Goal: Information Seeking & Learning: Learn about a topic

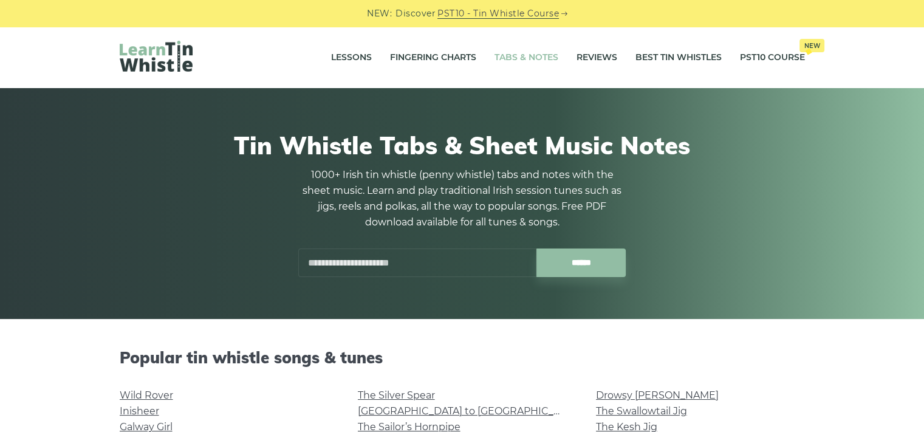
click at [533, 63] on link "Tabs & Notes" at bounding box center [526, 58] width 64 height 30
click at [528, 52] on link "Tabs & Notes" at bounding box center [526, 58] width 64 height 30
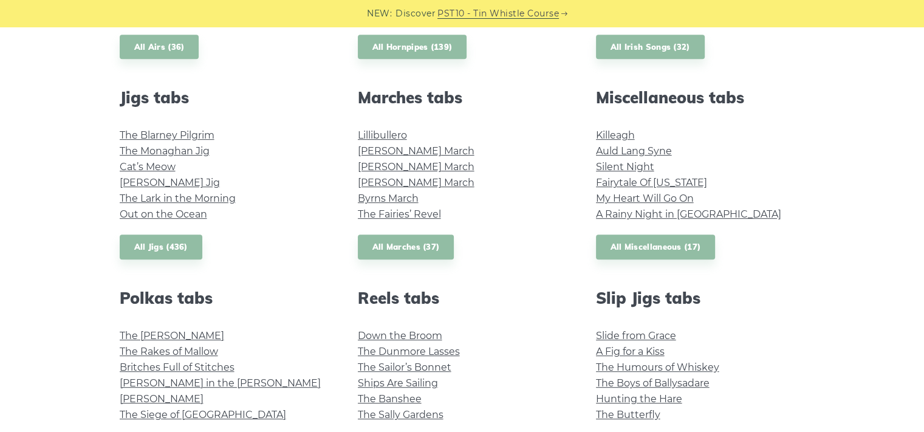
scroll to position [636, 0]
click at [634, 247] on link "All Miscellaneous (17)" at bounding box center [656, 246] width 120 height 25
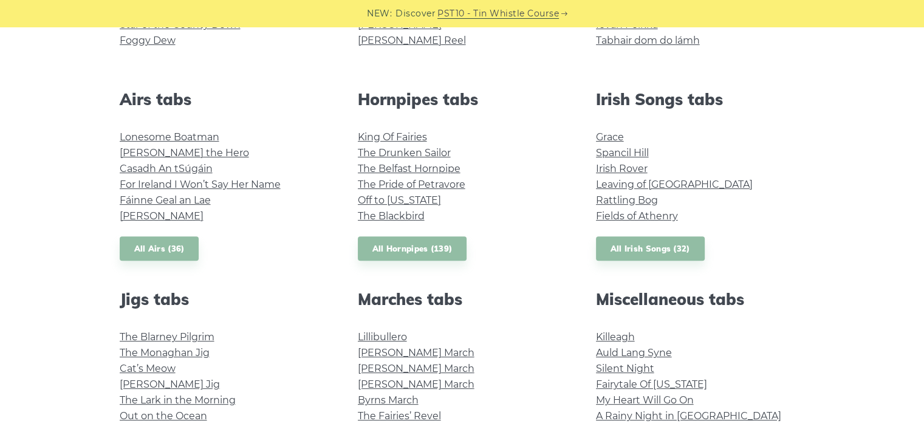
scroll to position [449, 0]
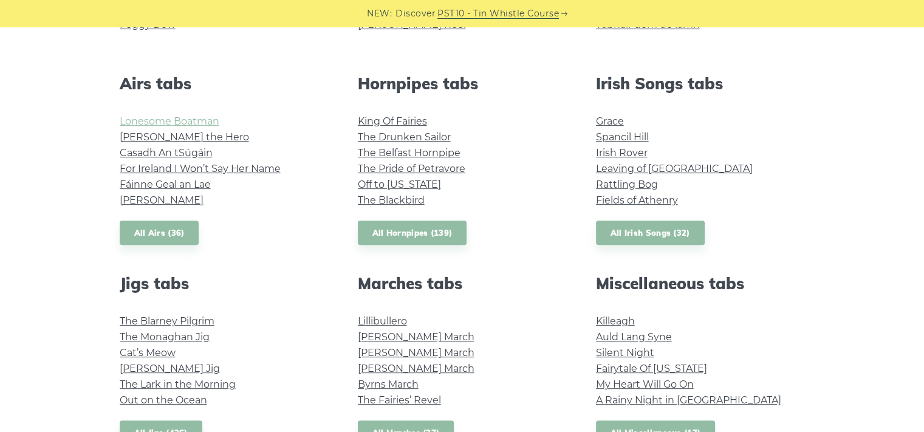
click at [198, 117] on link "Lonesome Boatman" at bounding box center [170, 121] width 100 height 12
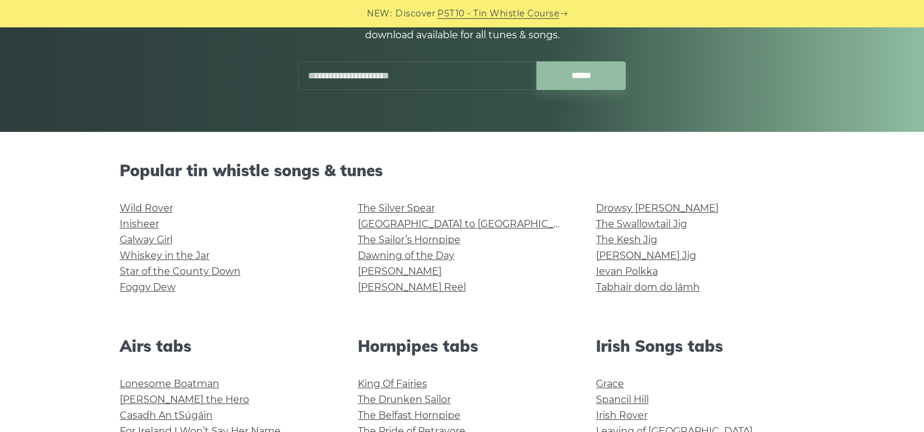
scroll to position [184, 0]
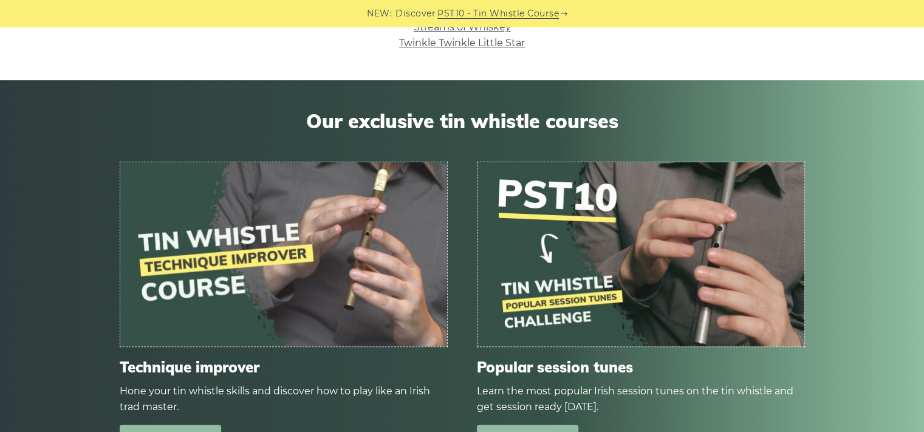
scroll to position [274, 0]
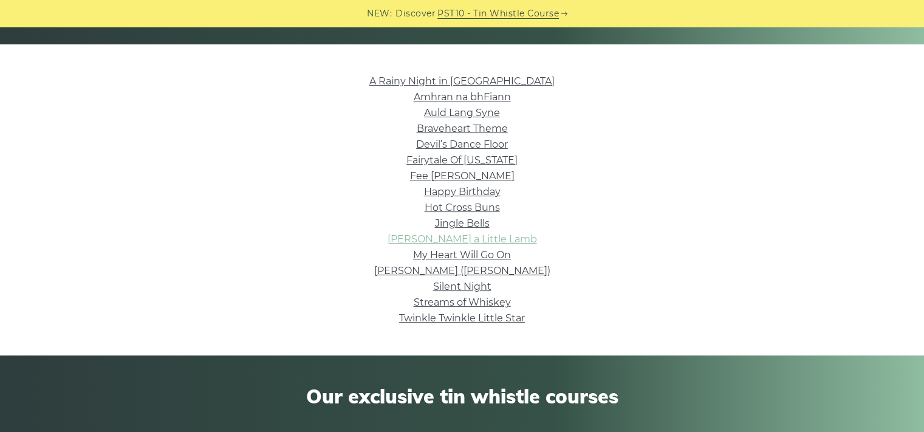
click at [457, 235] on link "Mary Had a Little Lamb" at bounding box center [461, 239] width 149 height 12
click at [482, 316] on link "Twinkle Twinkle Little Star" at bounding box center [462, 318] width 126 height 12
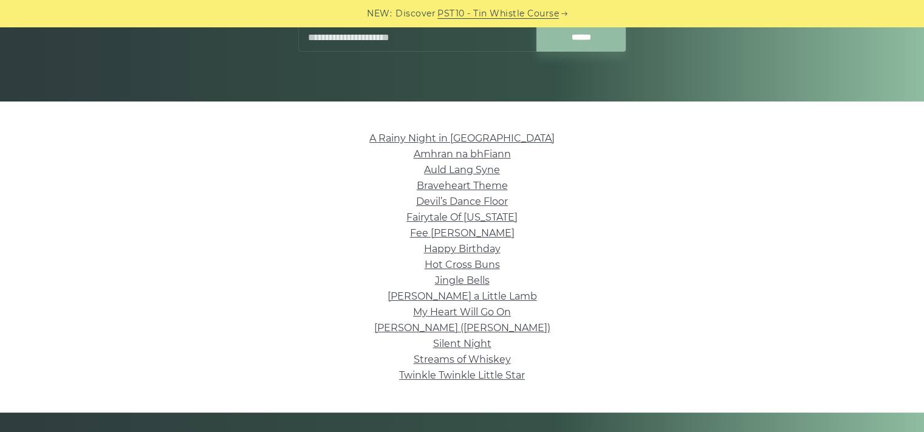
scroll to position [218, 0]
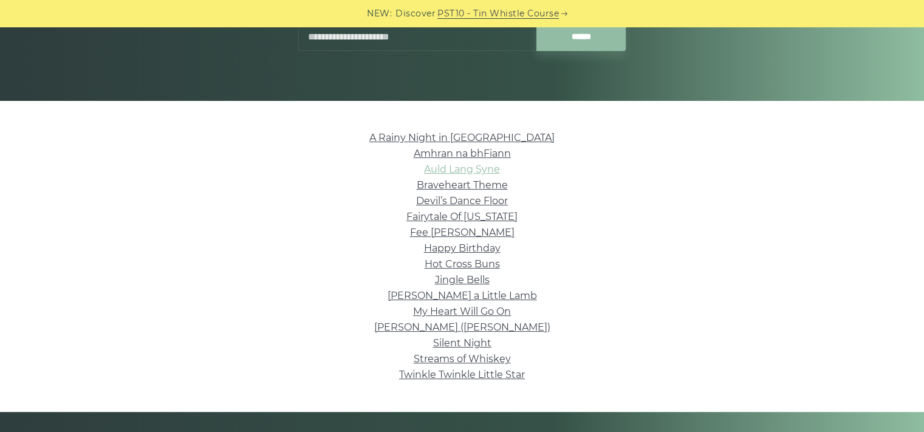
click at [475, 166] on link "Auld Lang Syne" at bounding box center [462, 169] width 76 height 12
click at [474, 230] on link "Fee Ra Huri" at bounding box center [462, 232] width 104 height 12
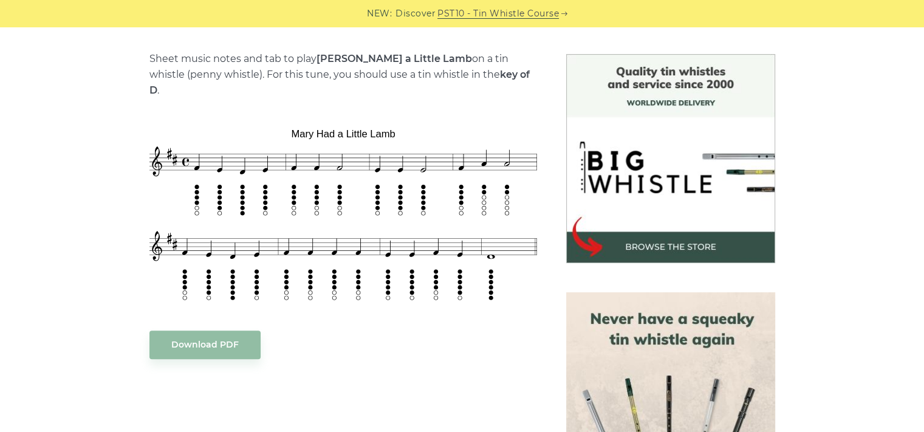
scroll to position [310, 0]
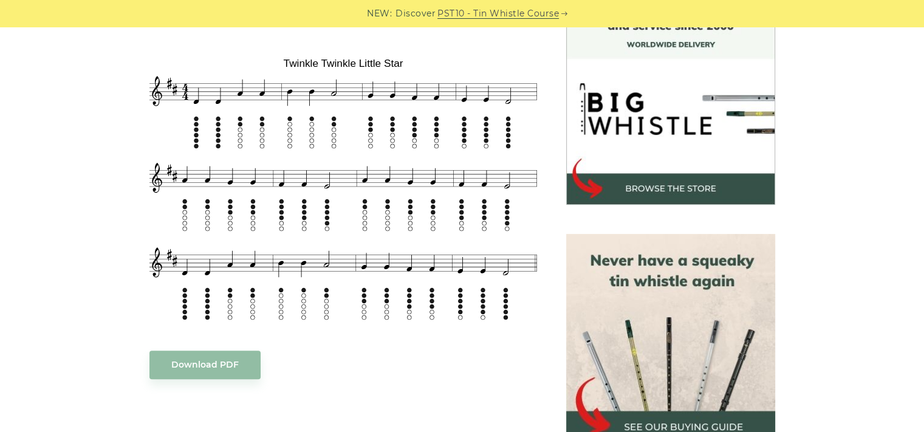
scroll to position [359, 0]
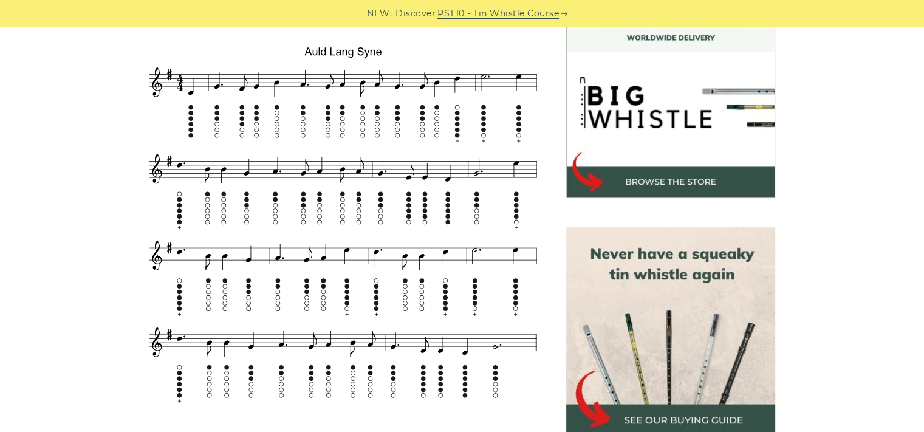
scroll to position [365, 0]
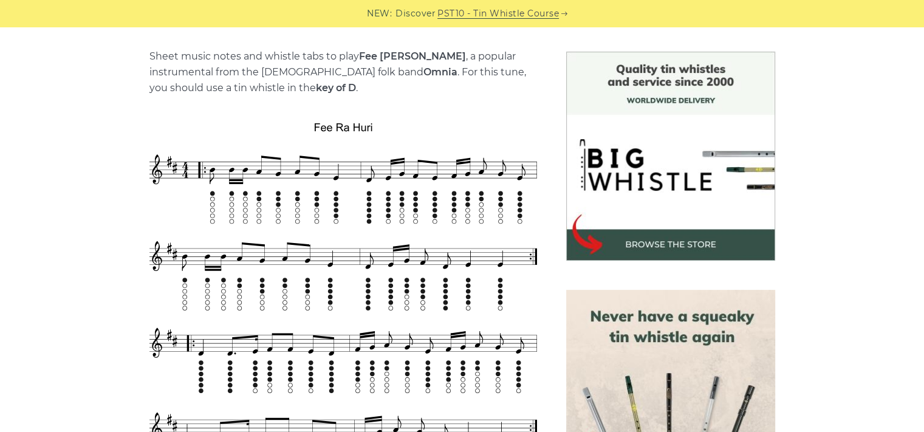
scroll to position [304, 0]
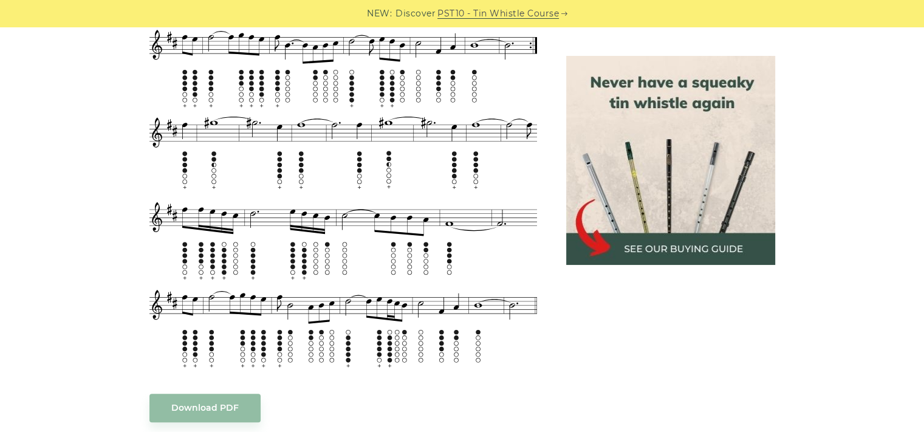
scroll to position [519, 0]
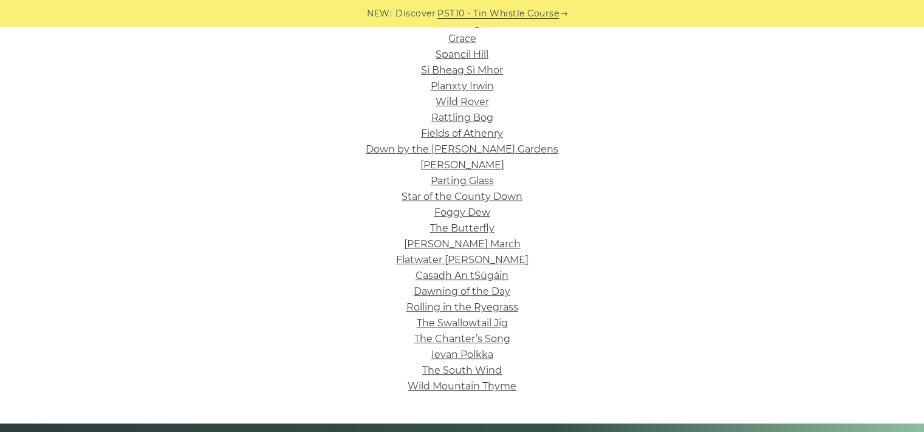
scroll to position [335, 0]
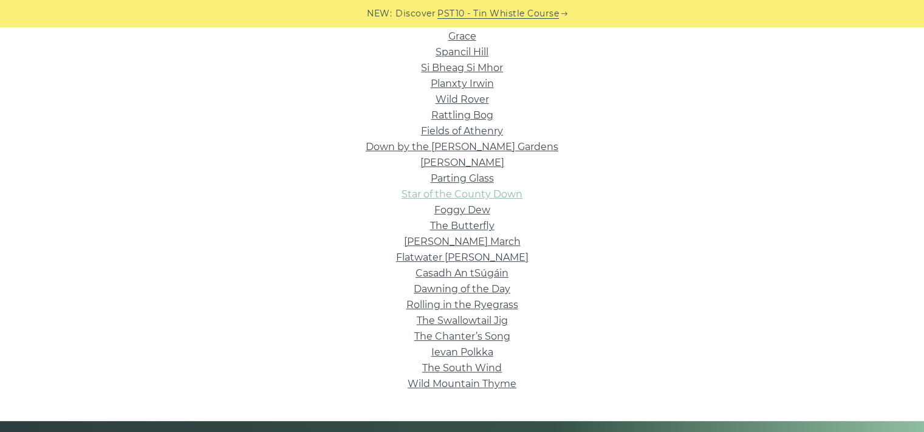
click at [462, 191] on link "Star of the County Down" at bounding box center [461, 194] width 121 height 12
click at [474, 117] on link "Rattling Bog" at bounding box center [462, 115] width 62 height 12
click at [475, 258] on link "Flatwater Fran" at bounding box center [462, 257] width 132 height 12
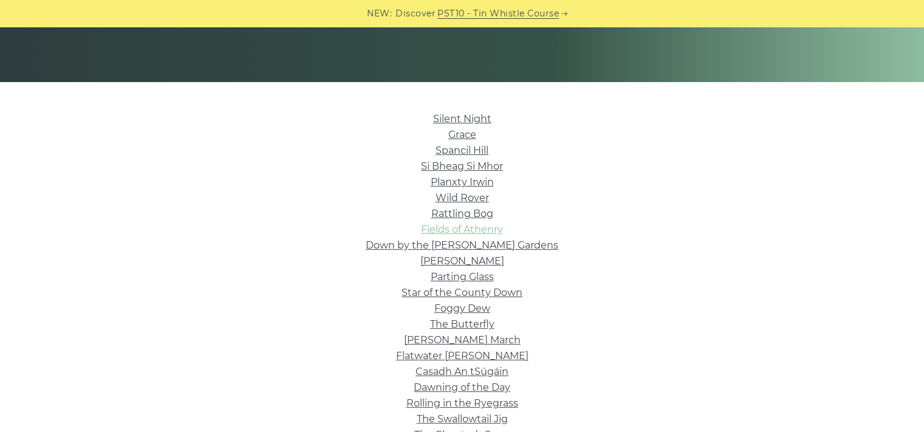
scroll to position [233, 0]
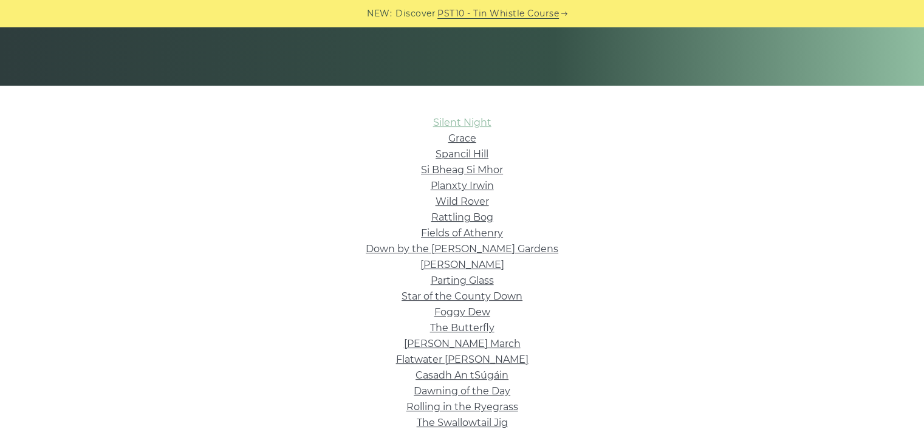
click at [478, 121] on link "Silent Night" at bounding box center [462, 123] width 58 height 12
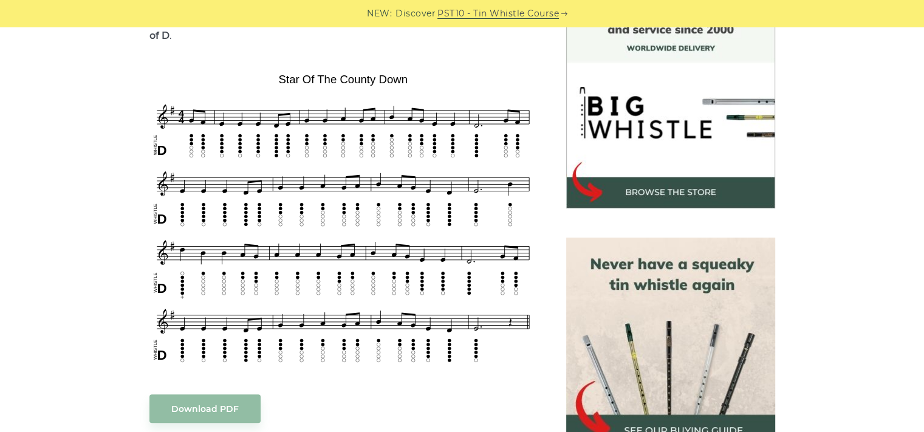
scroll to position [341, 0]
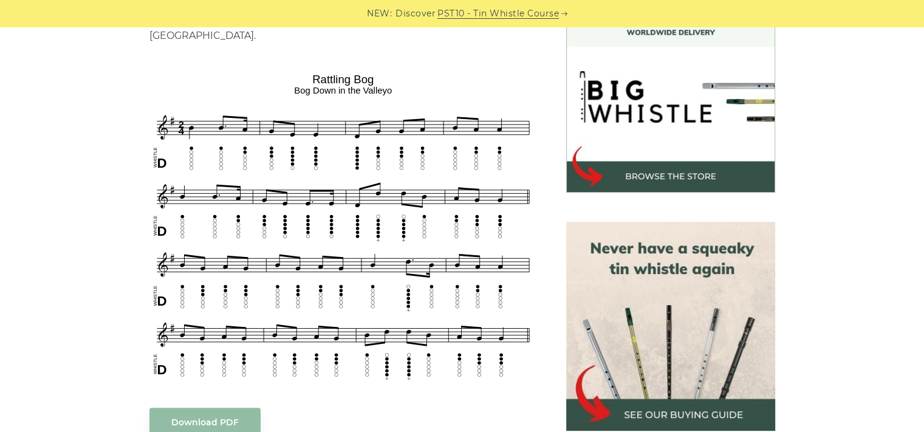
scroll to position [358, 0]
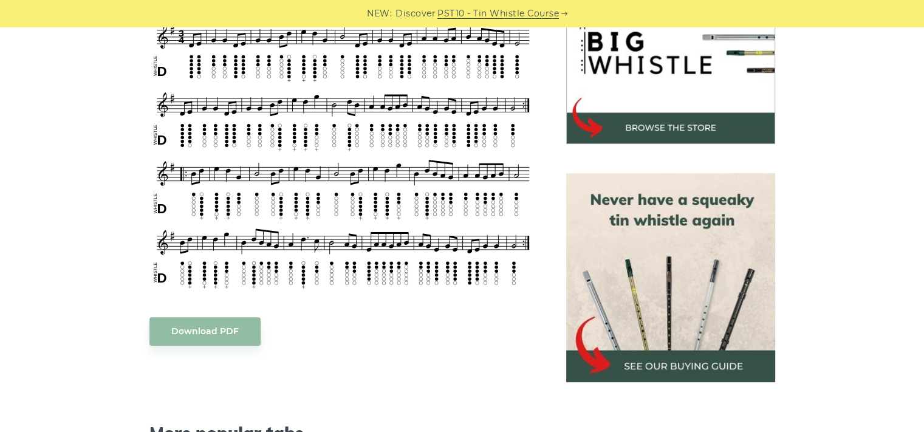
scroll to position [408, 0]
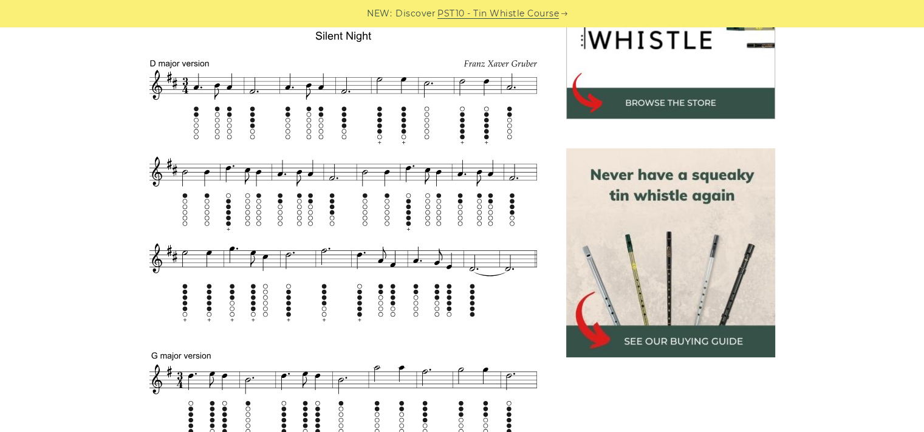
scroll to position [435, 0]
